Goal: Task Accomplishment & Management: Complete application form

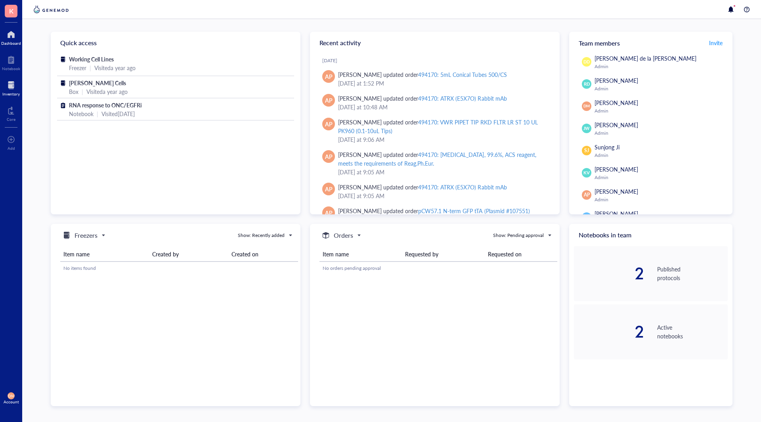
click at [16, 89] on div at bounding box center [10, 85] width 17 height 13
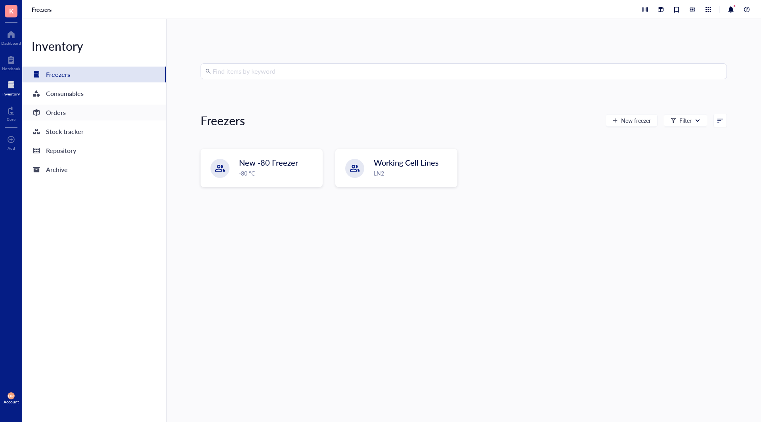
click at [75, 115] on div "Orders" at bounding box center [94, 113] width 144 height 16
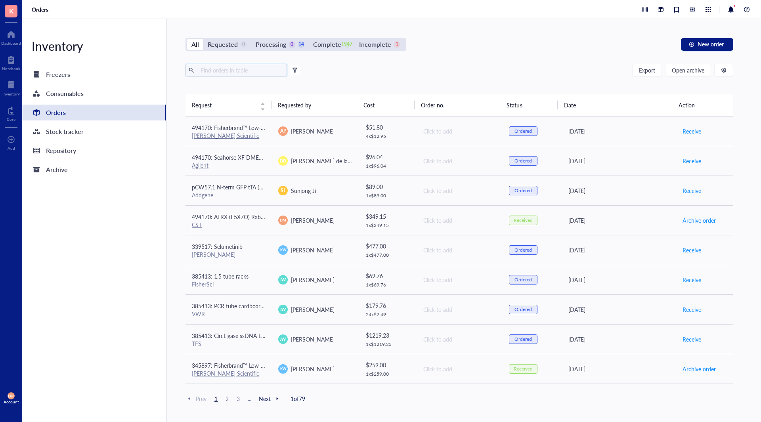
click at [217, 72] on input "text" at bounding box center [240, 70] width 86 height 12
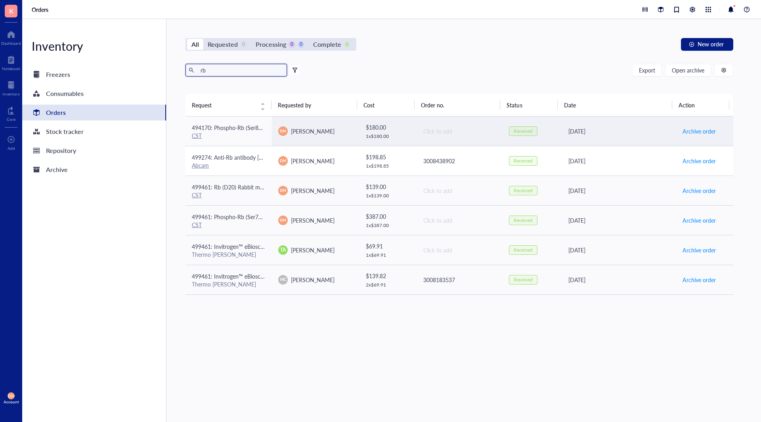
type input "rb"
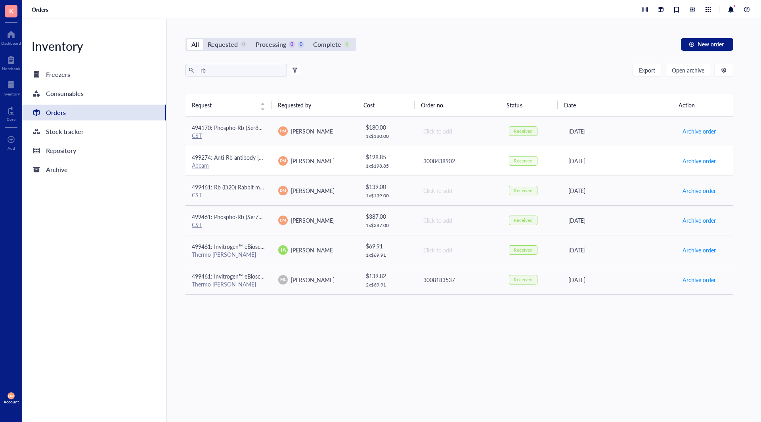
click at [243, 153] on span "499274: Anti-Rb antibody [EPR17512]" at bounding box center [239, 157] width 94 height 8
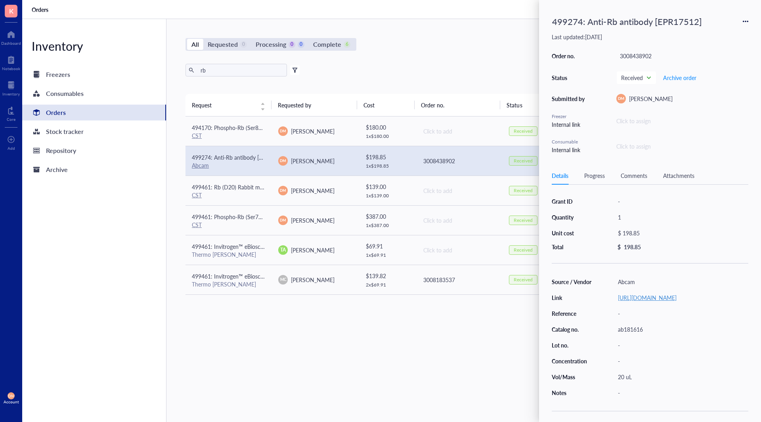
click at [657, 295] on link "[URL][DOMAIN_NAME]" at bounding box center [647, 298] width 59 height 8
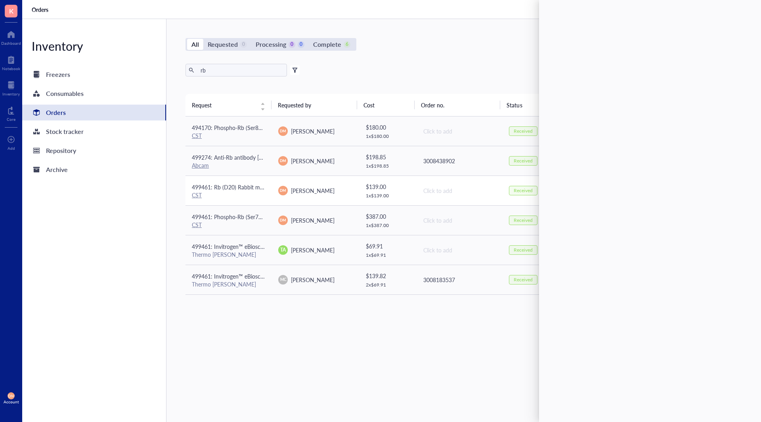
click at [224, 189] on span "499461: Rb (D20) Rabbit mAb" at bounding box center [229, 187] width 75 height 8
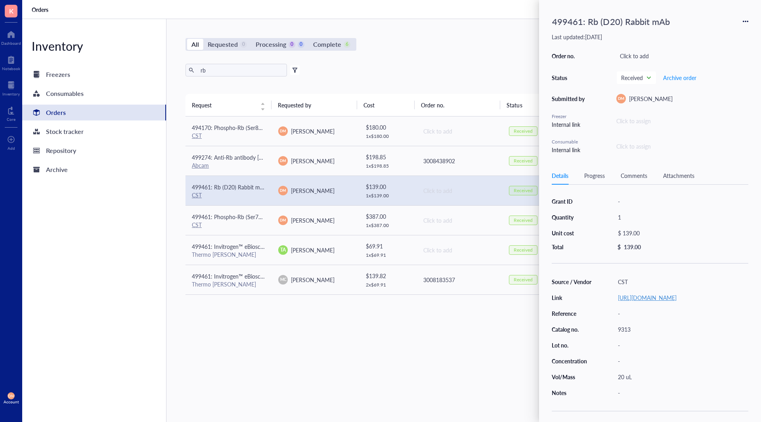
click at [654, 302] on link "[URL][DOMAIN_NAME]" at bounding box center [647, 298] width 59 height 8
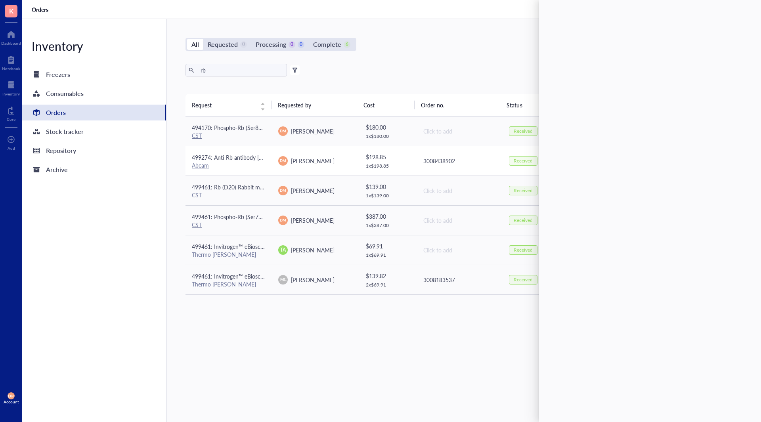
click at [243, 159] on span "499274: Anti-Rb antibody [EPR17512]" at bounding box center [239, 157] width 94 height 8
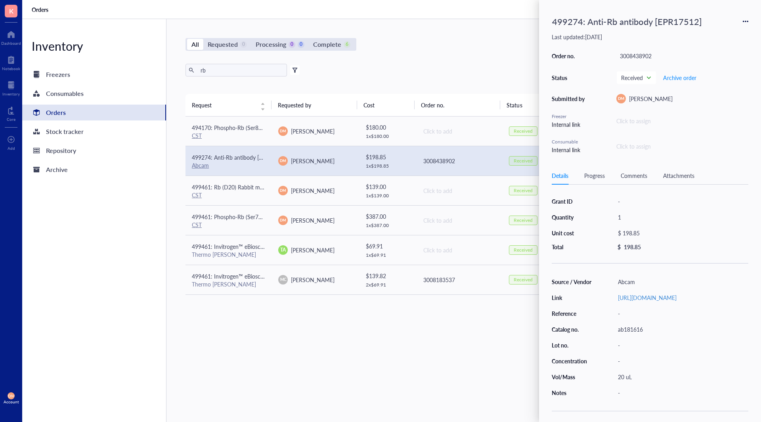
click at [744, 21] on icon at bounding box center [744, 22] width 2 height 2
click at [712, 31] on span "Request again" at bounding box center [718, 33] width 50 height 9
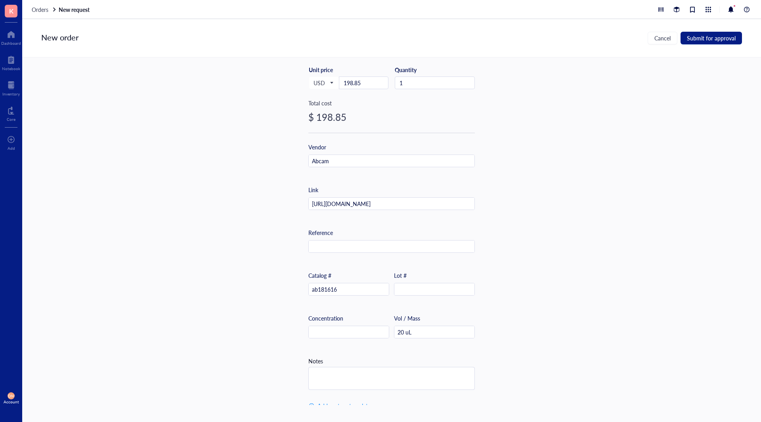
scroll to position [190, 0]
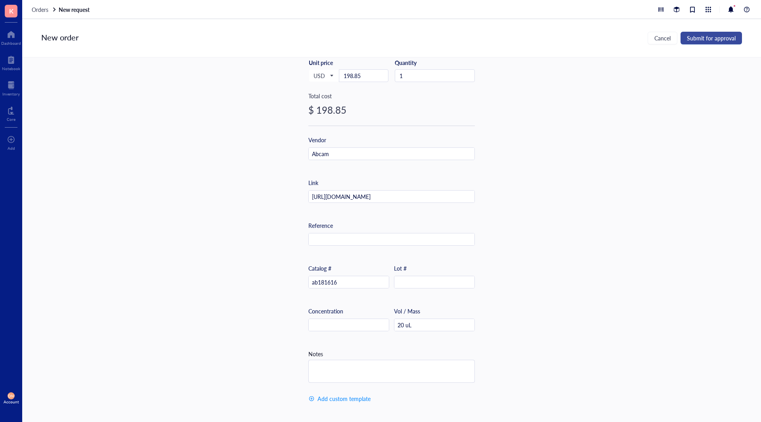
click at [708, 41] on span "Submit for approval" at bounding box center [711, 38] width 49 height 6
